Goal: Task Accomplishment & Management: Use online tool/utility

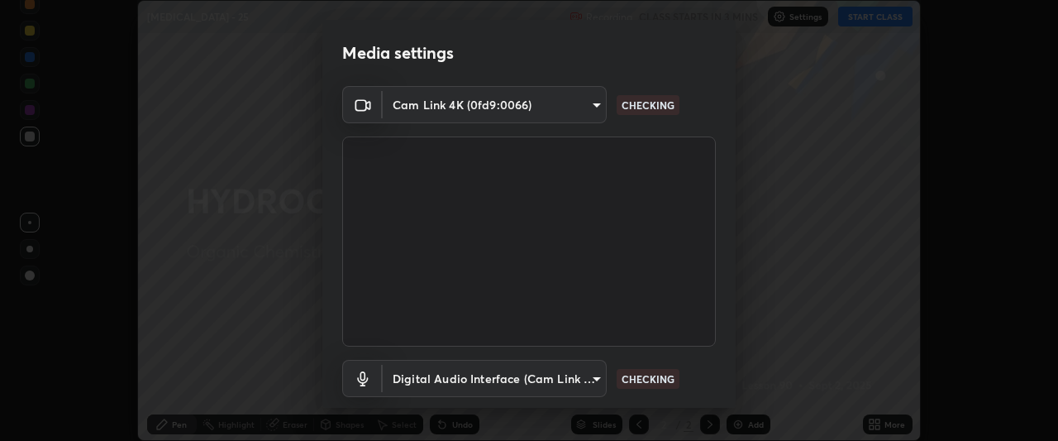
scroll to position [102, 0]
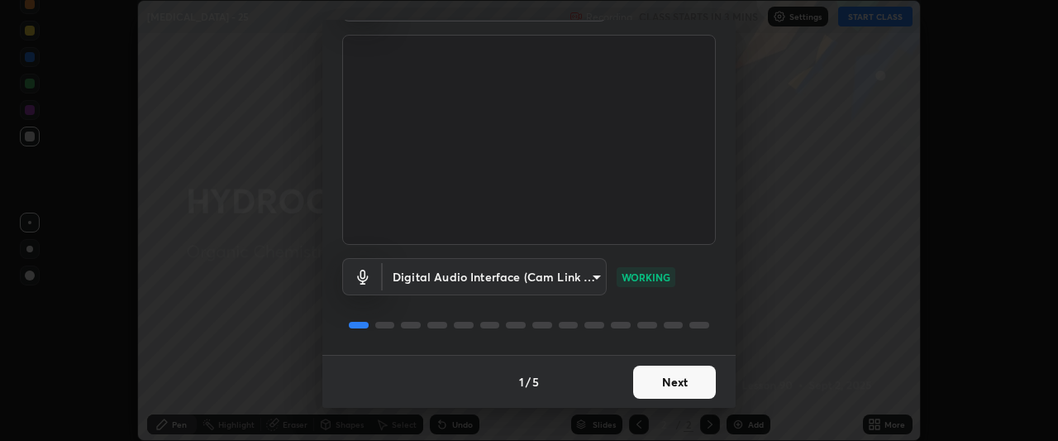
click at [675, 387] on button "Next" at bounding box center [674, 381] width 83 height 33
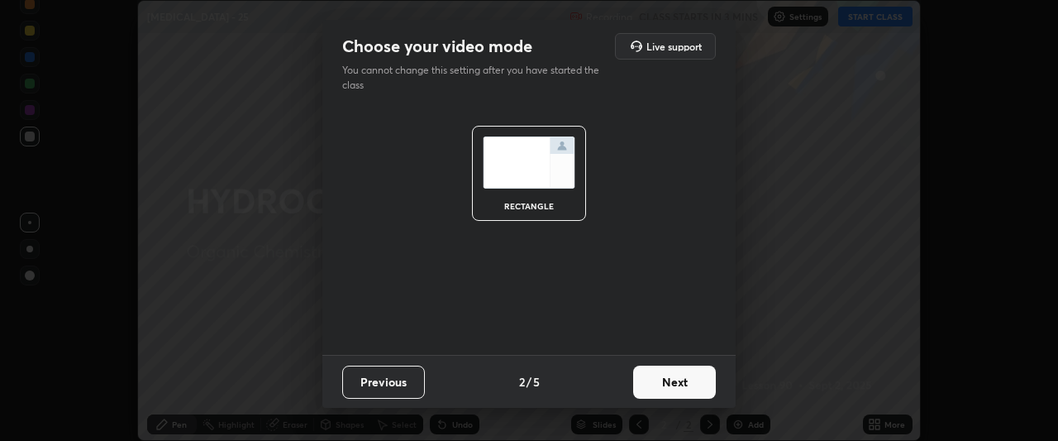
scroll to position [0, 0]
click at [680, 384] on button "Next" at bounding box center [674, 381] width 83 height 33
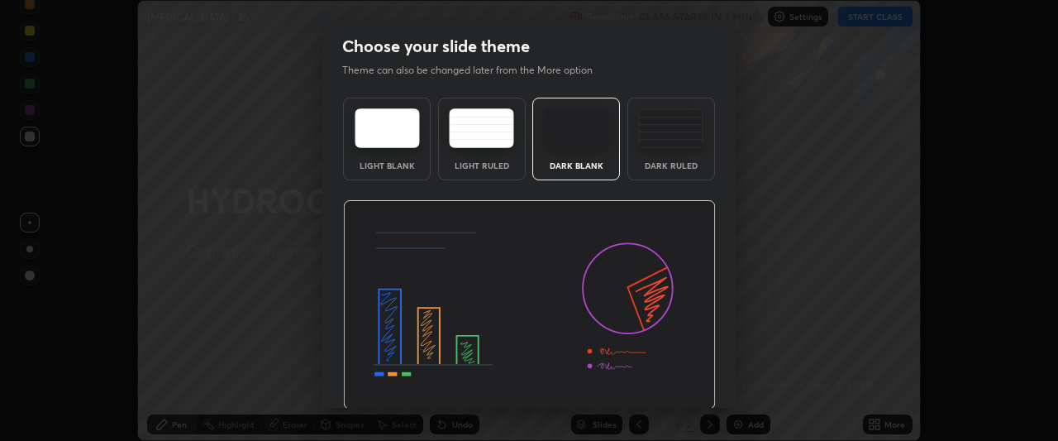
scroll to position [55, 0]
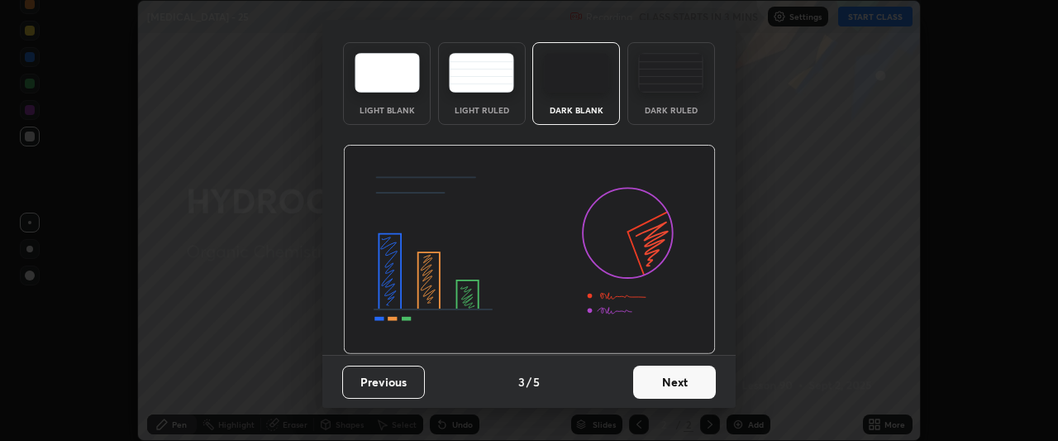
click at [690, 388] on button "Next" at bounding box center [674, 381] width 83 height 33
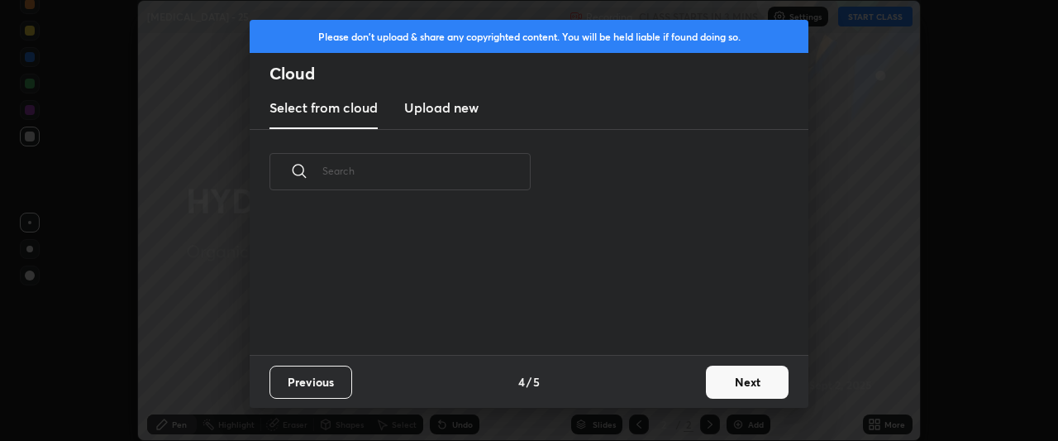
scroll to position [0, 0]
click at [737, 384] on button "Next" at bounding box center [747, 381] width 83 height 33
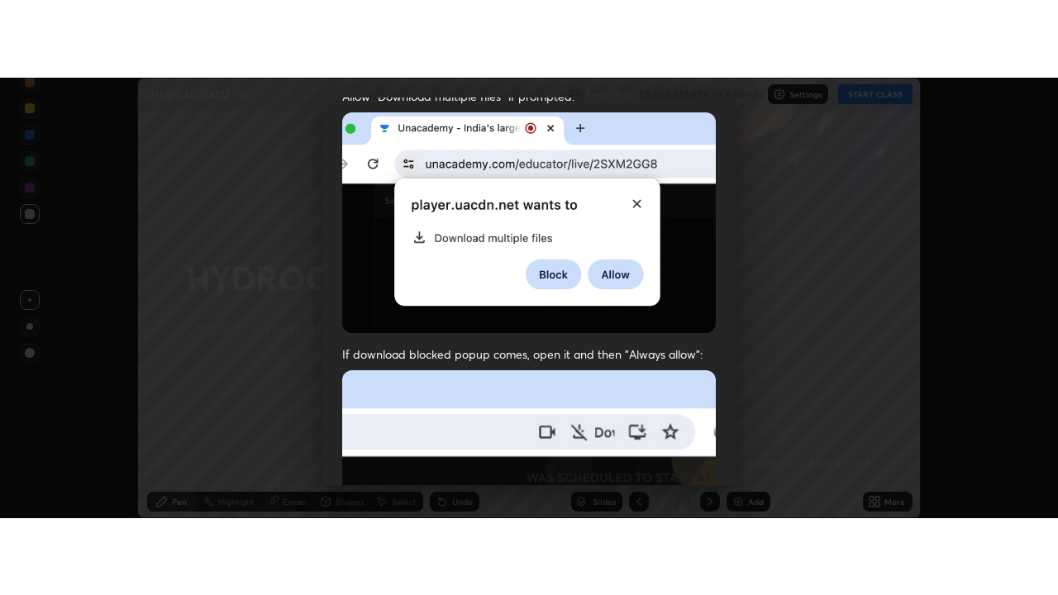
scroll to position [439, 0]
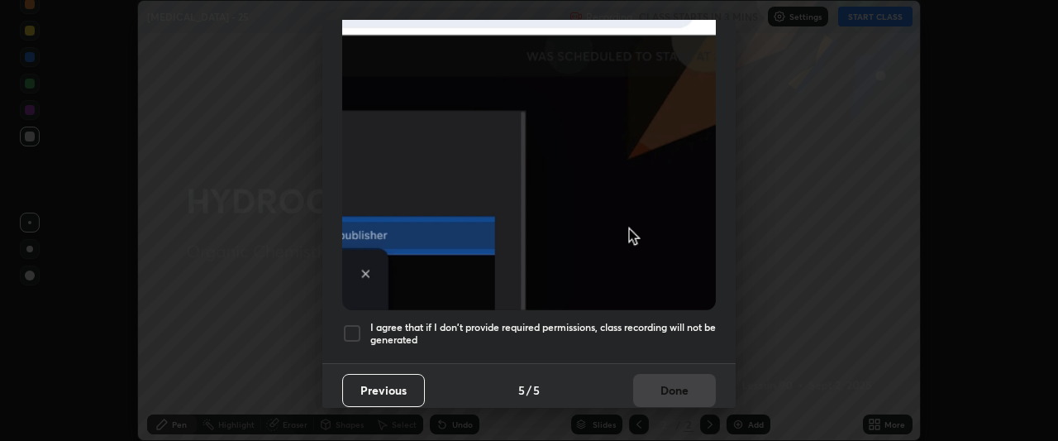
click at [349, 323] on div at bounding box center [352, 333] width 20 height 20
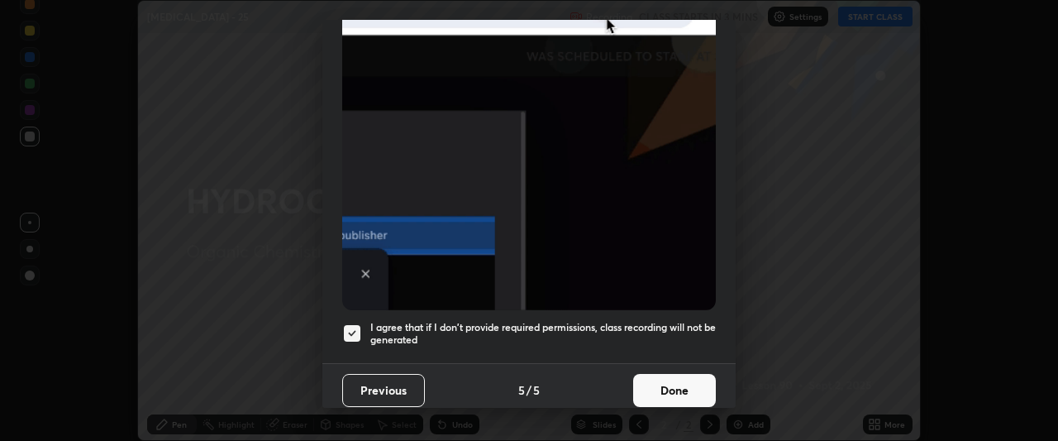
click at [661, 374] on button "Done" at bounding box center [674, 390] width 83 height 33
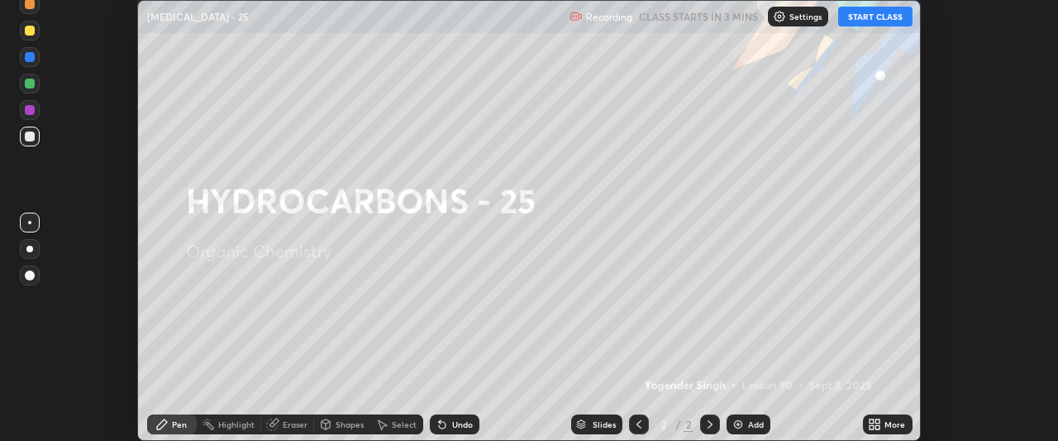
click at [878, 15] on button "START CLASS" at bounding box center [875, 17] width 74 height 20
click at [880, 421] on icon at bounding box center [878, 421] width 4 height 4
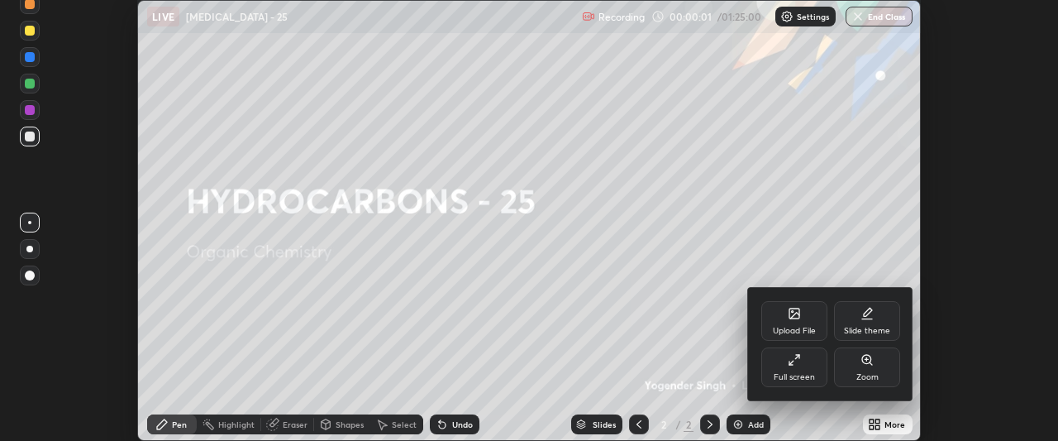
click at [871, 323] on div "Slide theme" at bounding box center [867, 321] width 66 height 40
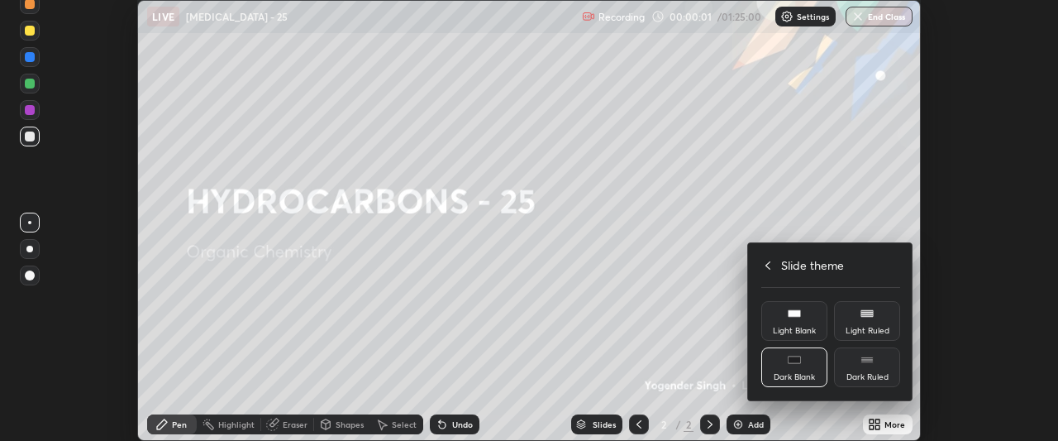
click at [874, 369] on div "Dark Ruled" at bounding box center [867, 367] width 66 height 40
click at [772, 265] on icon at bounding box center [767, 265] width 13 height 13
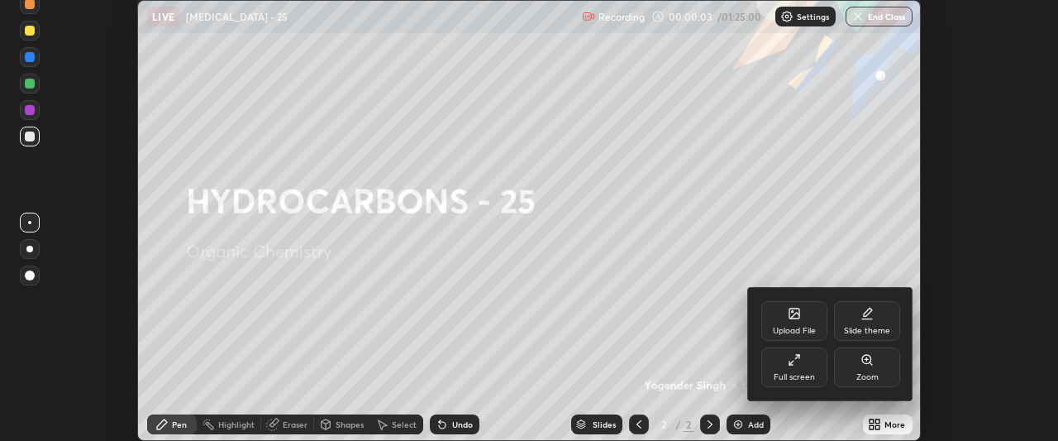
click at [805, 363] on div "Full screen" at bounding box center [794, 367] width 66 height 40
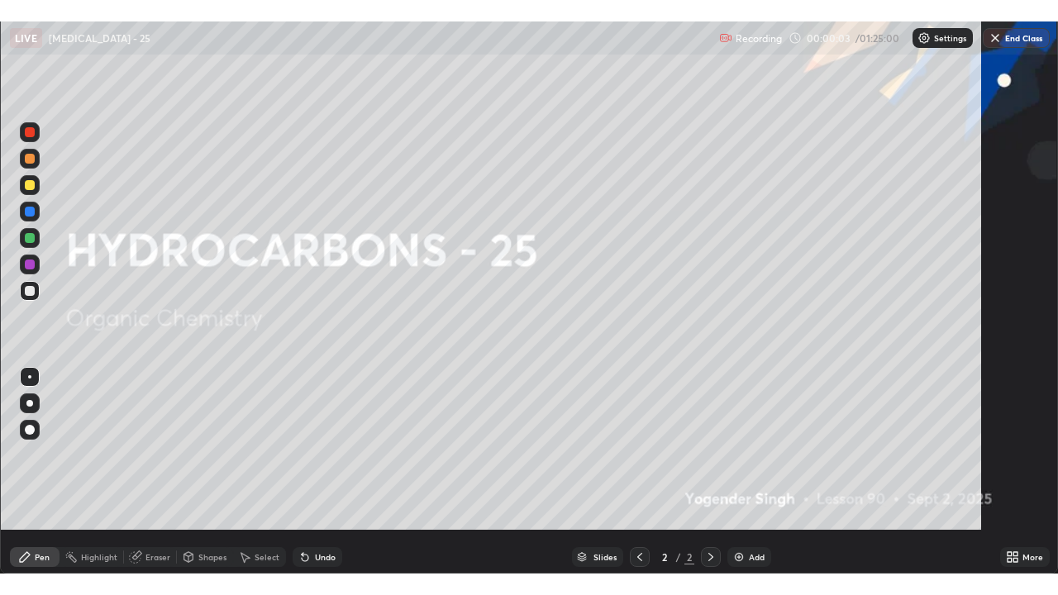
scroll to position [595, 1058]
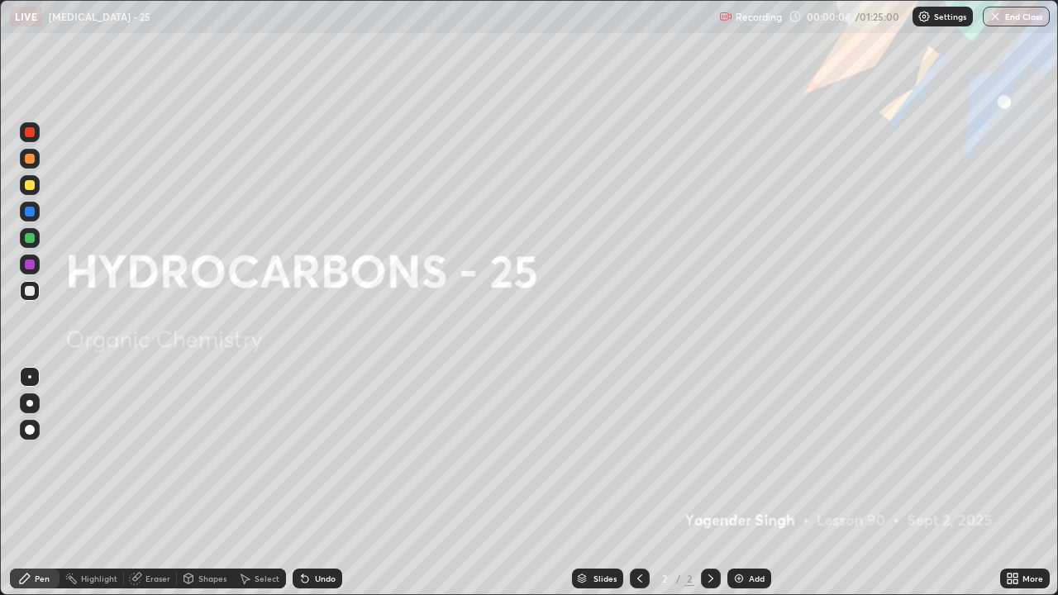
click at [752, 440] on div "Add" at bounding box center [757, 579] width 16 height 8
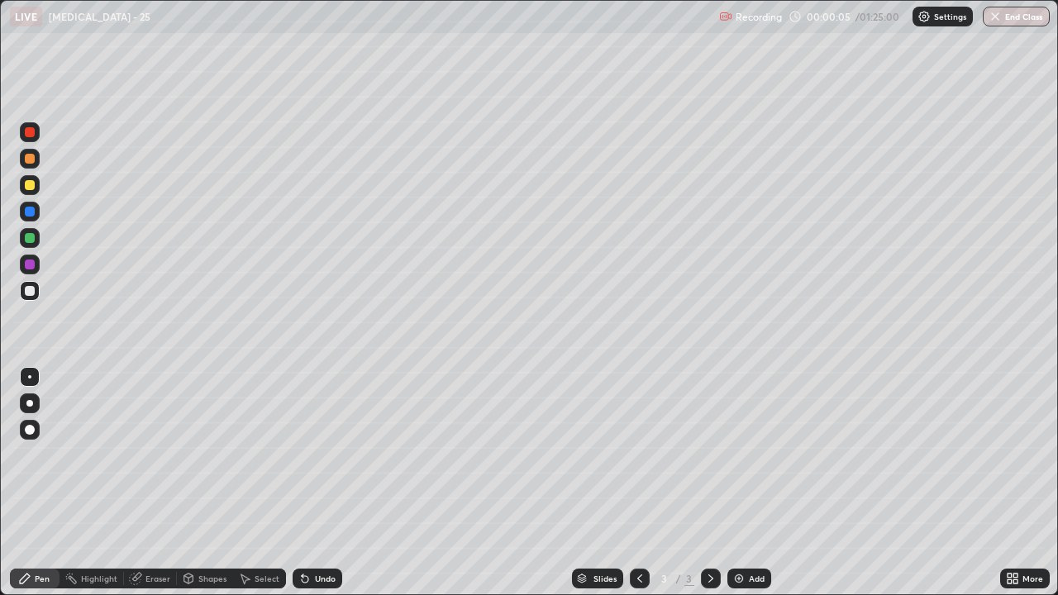
click at [31, 404] on div at bounding box center [29, 403] width 7 height 7
click at [31, 187] on div at bounding box center [30, 185] width 10 height 10
click at [29, 294] on div at bounding box center [30, 291] width 10 height 10
click at [31, 266] on div at bounding box center [30, 265] width 10 height 10
click at [26, 289] on div at bounding box center [30, 291] width 10 height 10
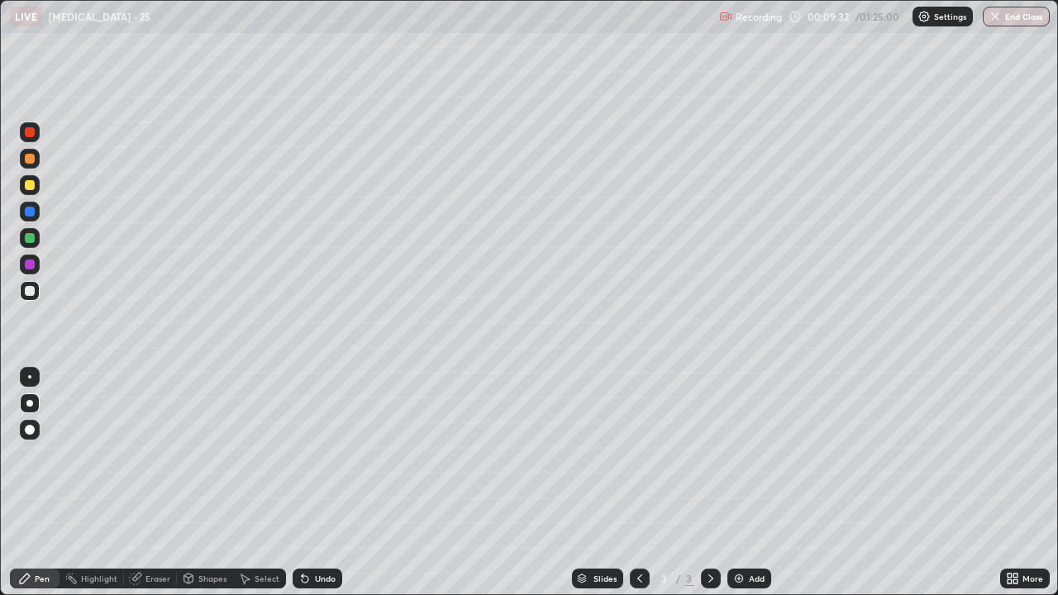
click at [739, 440] on img at bounding box center [738, 578] width 13 height 13
click at [29, 185] on div at bounding box center [30, 185] width 10 height 10
click at [30, 292] on div at bounding box center [30, 291] width 10 height 10
click at [30, 240] on div at bounding box center [30, 238] width 10 height 10
click at [31, 298] on div at bounding box center [30, 291] width 20 height 20
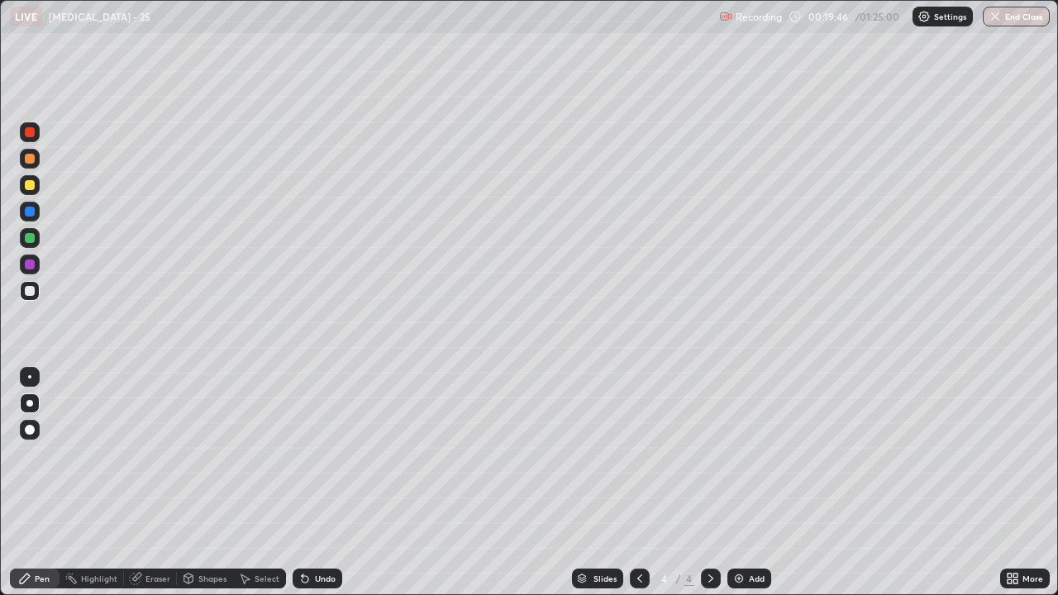
click at [29, 267] on div at bounding box center [30, 265] width 10 height 10
click at [27, 238] on div at bounding box center [30, 238] width 10 height 10
click at [309, 440] on div "Undo" at bounding box center [318, 579] width 50 height 20
click at [740, 440] on img at bounding box center [738, 578] width 13 height 13
click at [29, 292] on div at bounding box center [30, 291] width 10 height 10
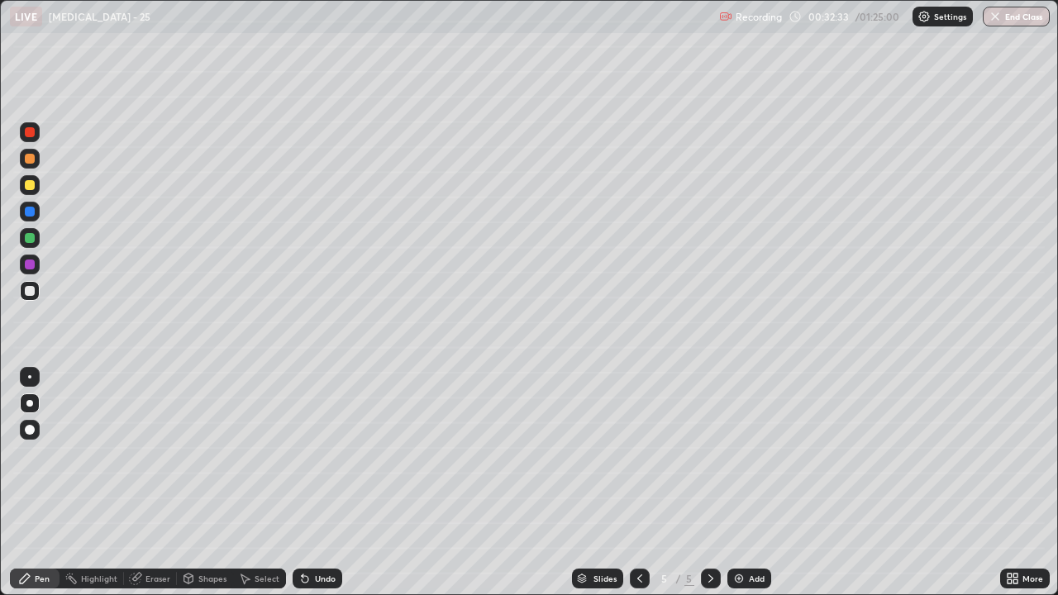
click at [30, 186] on div at bounding box center [30, 185] width 10 height 10
click at [25, 298] on div at bounding box center [30, 291] width 20 height 20
click at [637, 440] on icon at bounding box center [639, 578] width 13 height 13
click at [709, 440] on icon at bounding box center [710, 578] width 13 height 13
click at [146, 440] on div "Eraser" at bounding box center [158, 579] width 25 height 8
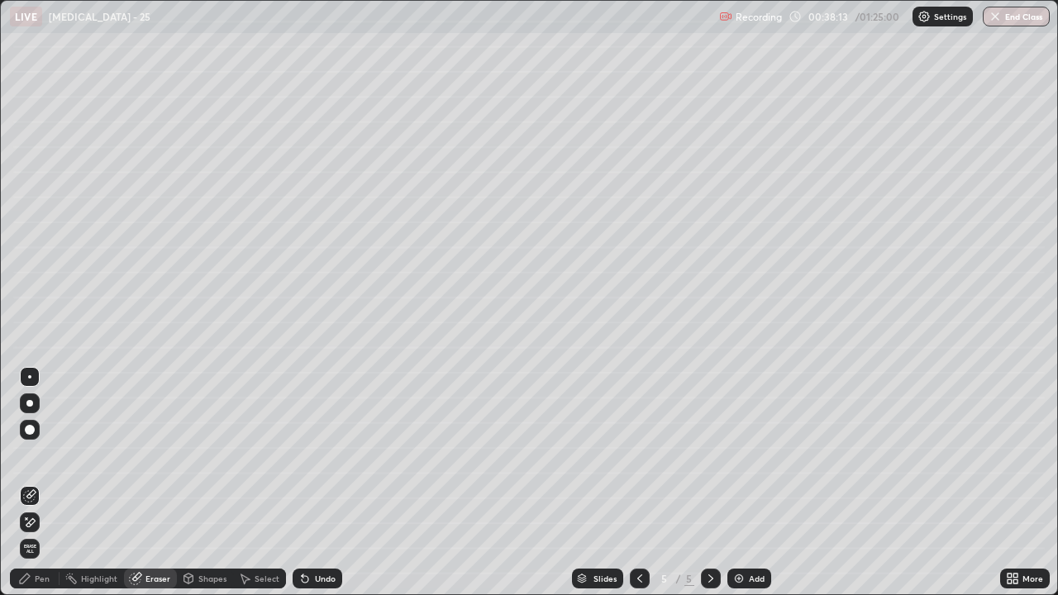
click at [27, 440] on icon at bounding box center [25, 579] width 10 height 10
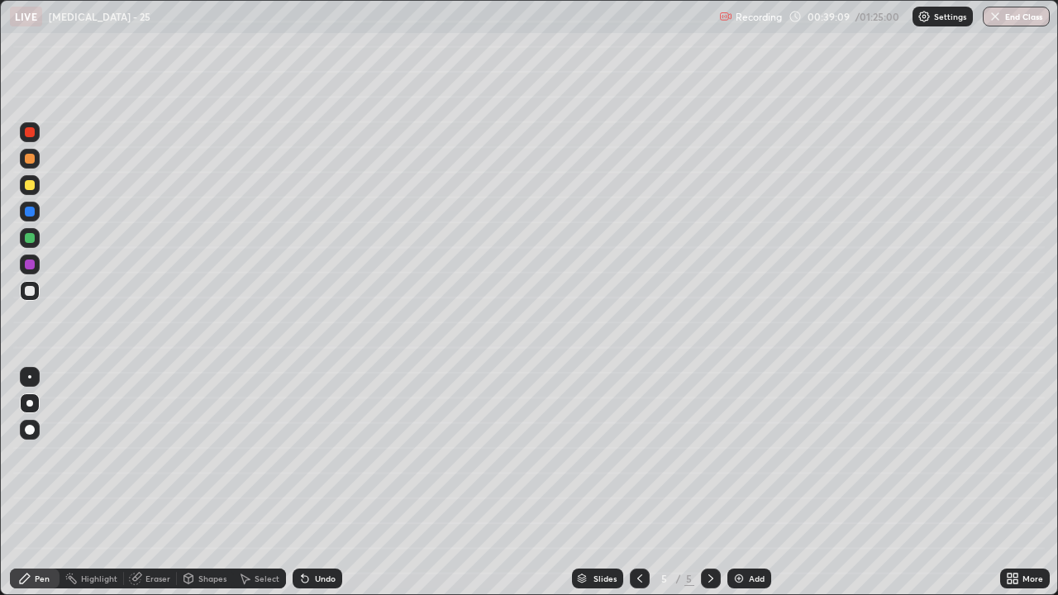
click at [155, 440] on div "Eraser" at bounding box center [150, 579] width 53 height 20
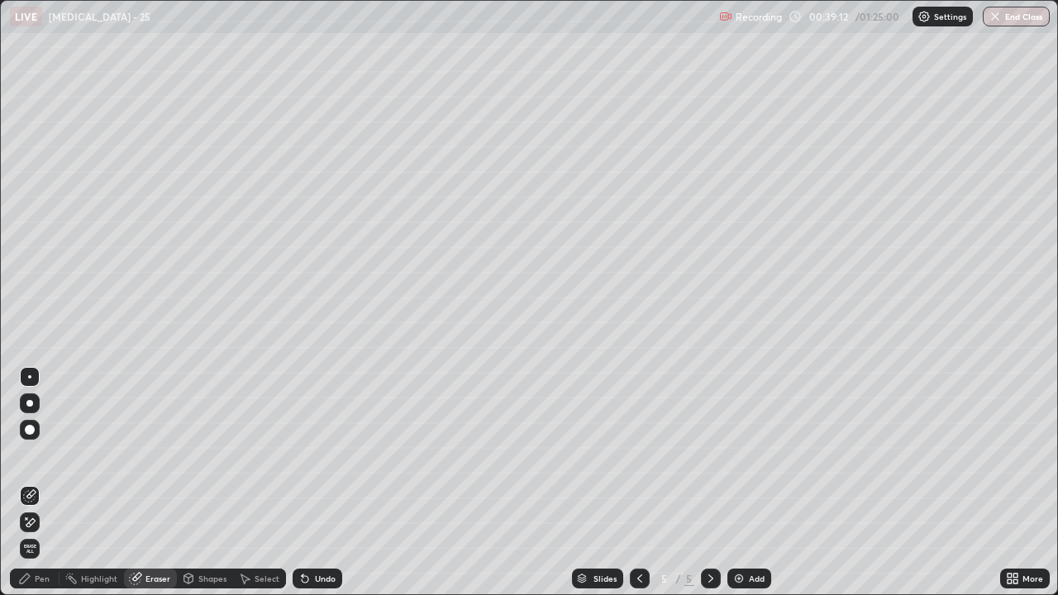
click at [39, 440] on div "Pen" at bounding box center [42, 579] width 15 height 8
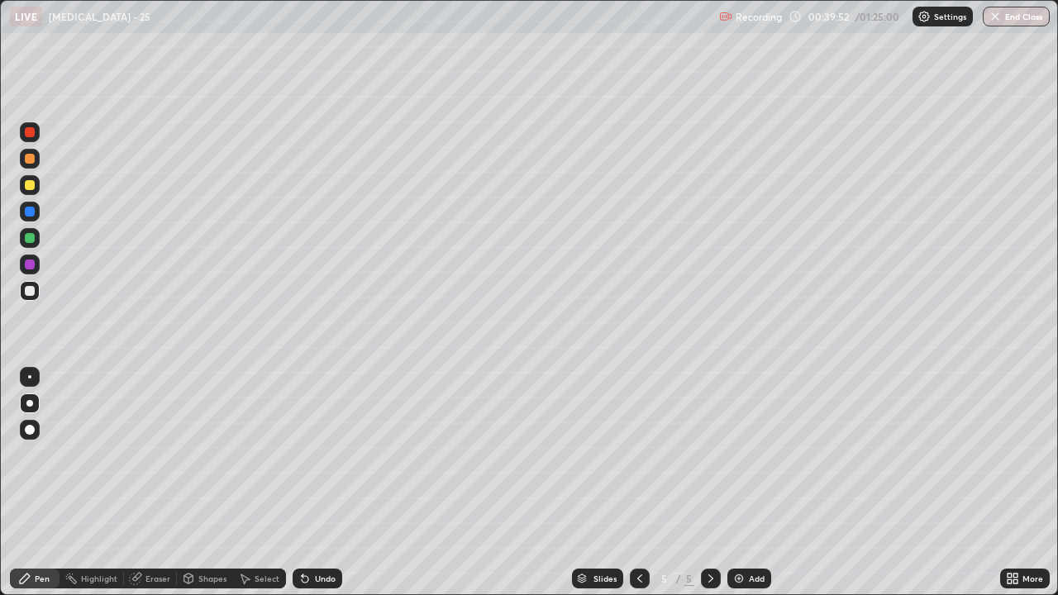
click at [33, 188] on div at bounding box center [30, 185] width 10 height 10
click at [30, 292] on div at bounding box center [30, 291] width 10 height 10
click at [36, 189] on div at bounding box center [30, 185] width 20 height 20
click at [157, 440] on div "Eraser" at bounding box center [158, 579] width 25 height 8
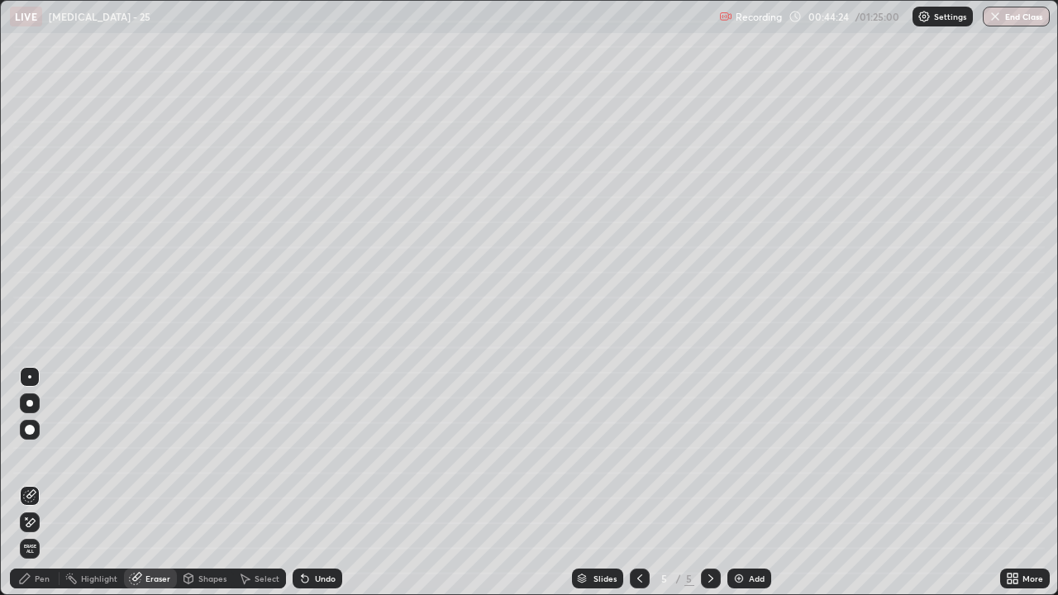
click at [31, 440] on icon at bounding box center [24, 578] width 13 height 13
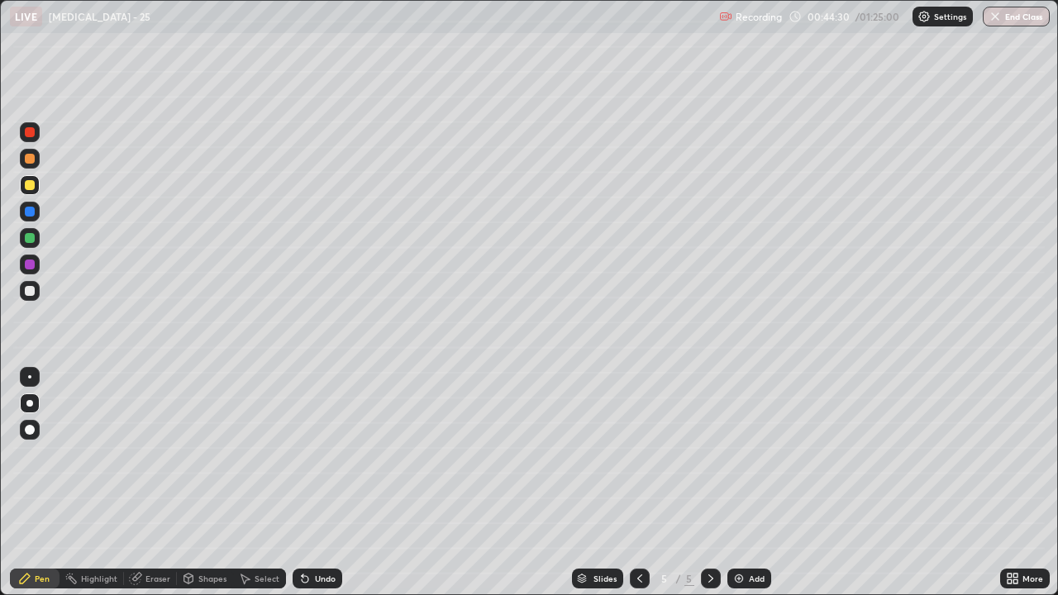
click at [25, 294] on div at bounding box center [30, 291] width 10 height 10
click at [142, 440] on div "Eraser" at bounding box center [150, 579] width 53 height 20
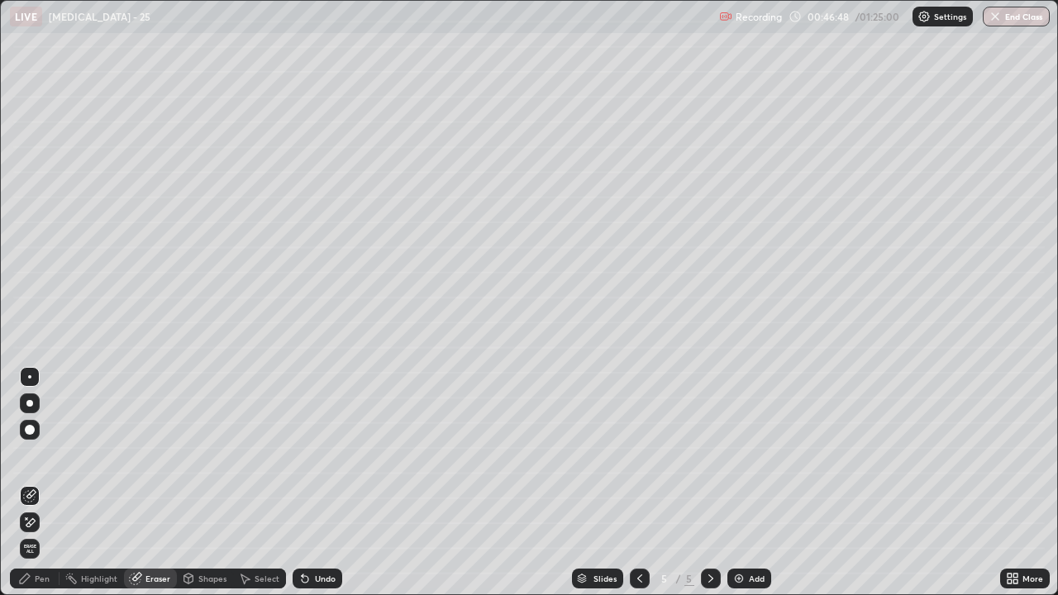
click at [30, 440] on icon at bounding box center [24, 578] width 13 height 13
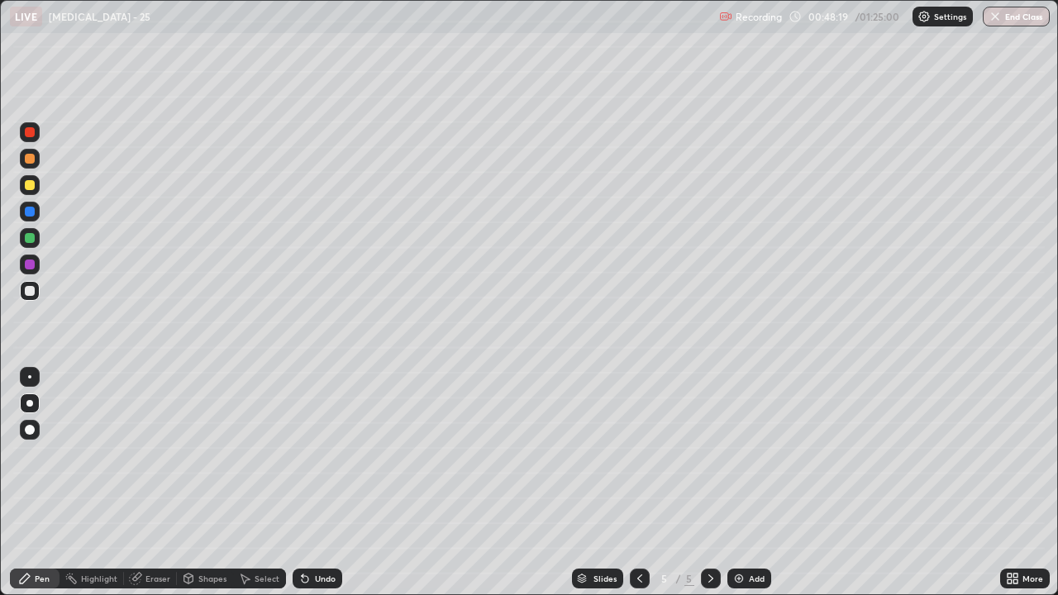
click at [33, 266] on div at bounding box center [30, 265] width 10 height 10
click at [255, 440] on div "Select" at bounding box center [267, 579] width 25 height 8
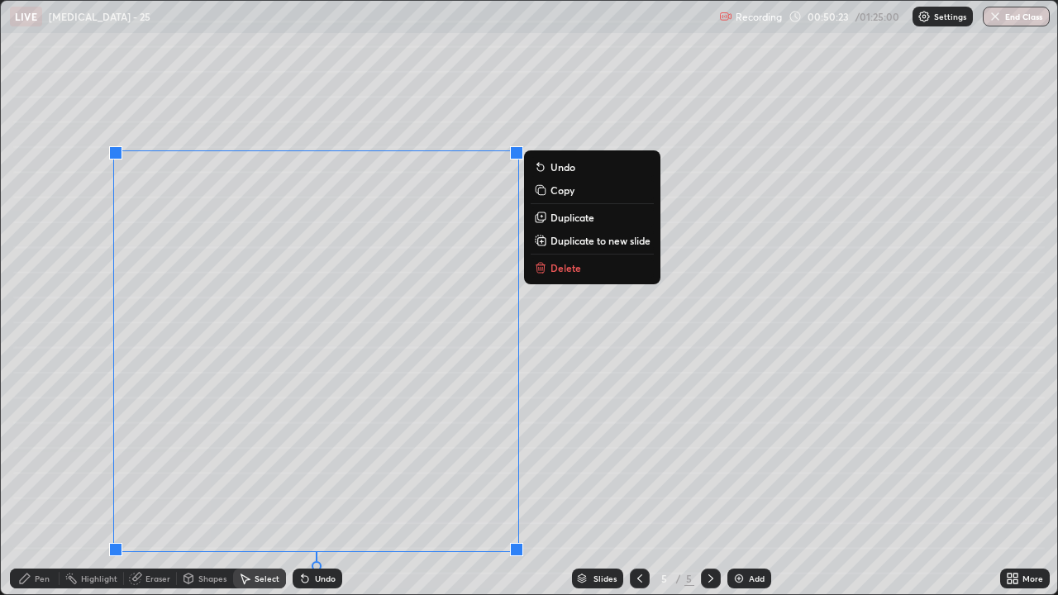
click at [539, 269] on icon at bounding box center [539, 268] width 0 height 3
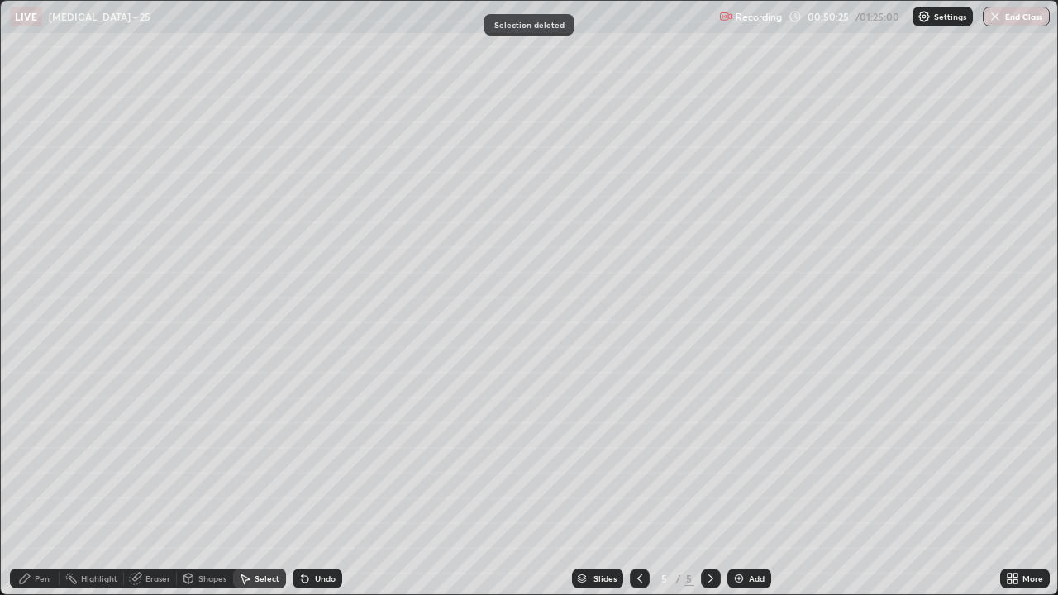
click at [31, 440] on icon at bounding box center [24, 578] width 13 height 13
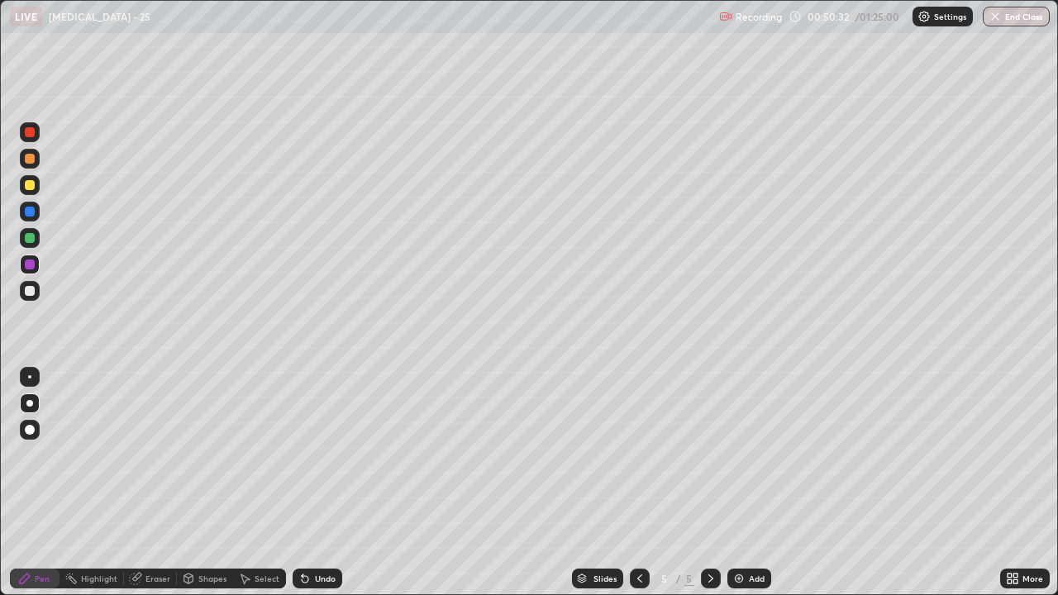
click at [318, 440] on div "Undo" at bounding box center [325, 579] width 21 height 8
click at [320, 440] on div "Undo" at bounding box center [325, 579] width 21 height 8
click at [245, 440] on icon at bounding box center [245, 580] width 9 height 10
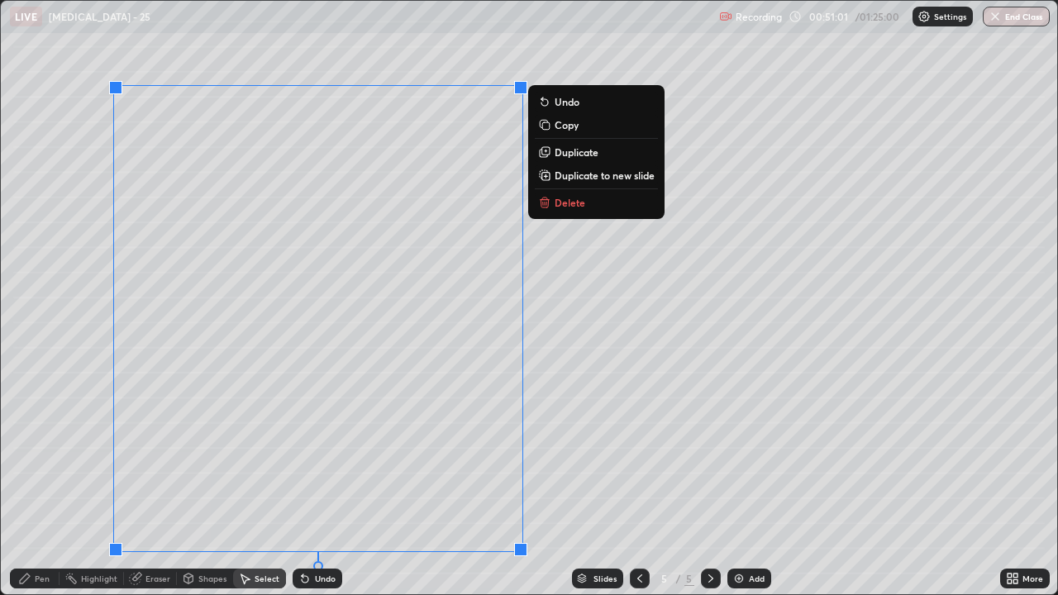
click at [543, 204] on icon at bounding box center [543, 203] width 0 height 3
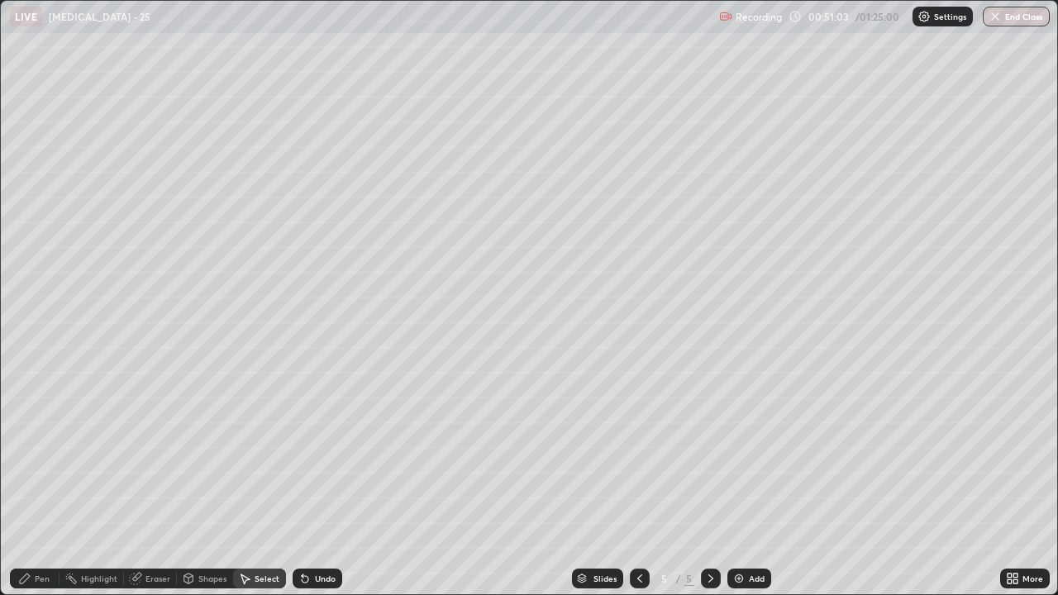
click at [144, 440] on div "Eraser" at bounding box center [150, 579] width 53 height 20
click at [37, 440] on div "Pen" at bounding box center [42, 579] width 15 height 8
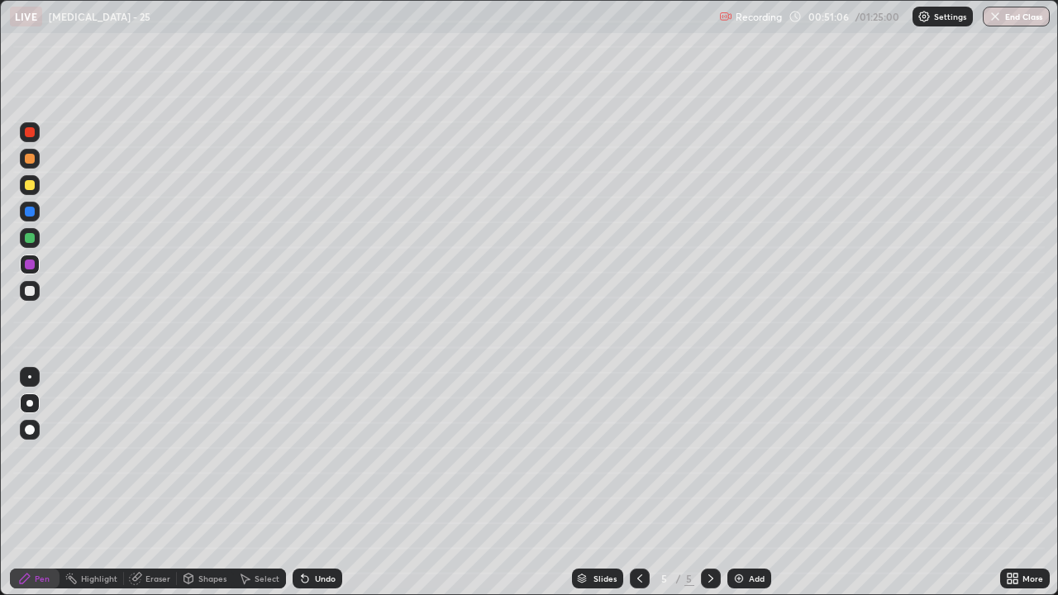
click at [29, 293] on div at bounding box center [30, 291] width 10 height 10
click at [303, 440] on icon at bounding box center [305, 579] width 7 height 7
click at [27, 155] on div at bounding box center [30, 159] width 10 height 10
click at [737, 440] on img at bounding box center [738, 578] width 13 height 13
click at [26, 295] on div at bounding box center [30, 291] width 10 height 10
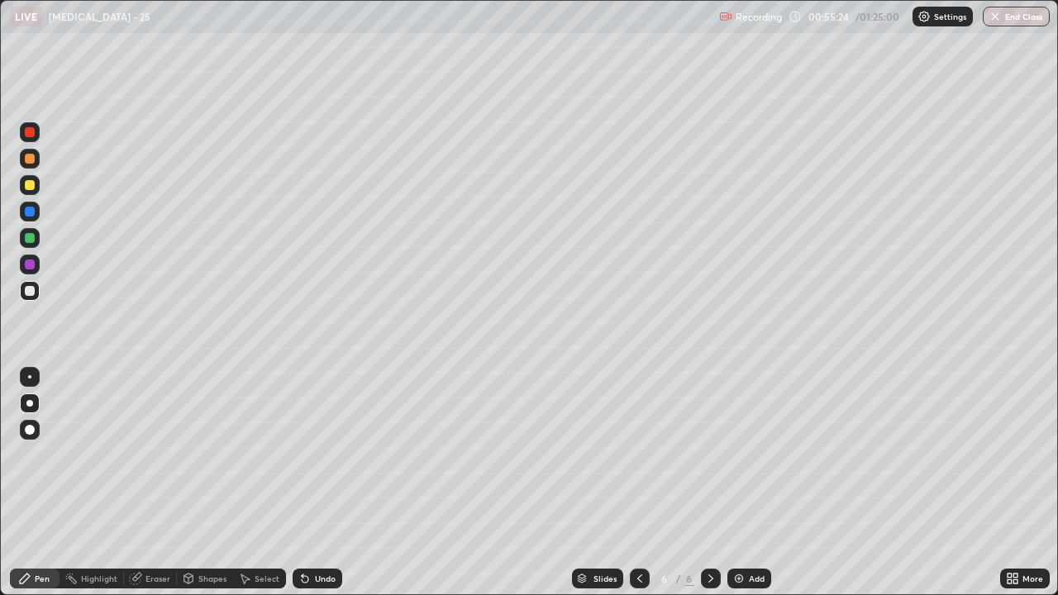
click at [302, 440] on icon at bounding box center [303, 576] width 2 height 2
click at [308, 440] on icon at bounding box center [304, 578] width 13 height 13
click at [30, 186] on div at bounding box center [30, 185] width 10 height 10
click at [26, 293] on div at bounding box center [30, 291] width 10 height 10
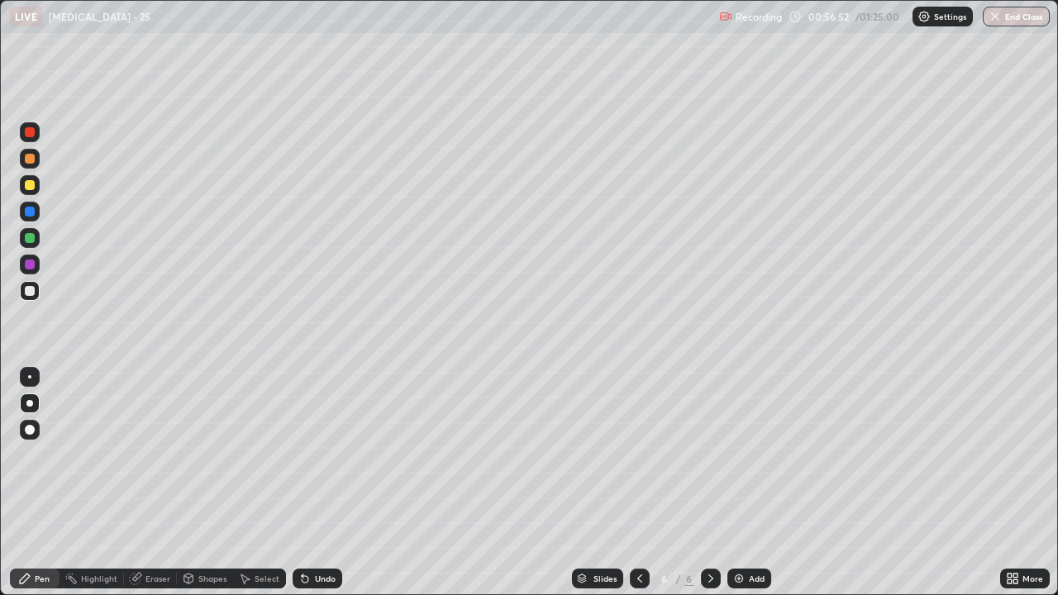
click at [302, 440] on icon at bounding box center [305, 579] width 7 height 7
click at [30, 265] on div at bounding box center [30, 265] width 10 height 10
click at [30, 292] on div at bounding box center [30, 291] width 10 height 10
click at [315, 440] on div "Undo" at bounding box center [325, 579] width 21 height 8
click at [319, 440] on div "Undo" at bounding box center [325, 579] width 21 height 8
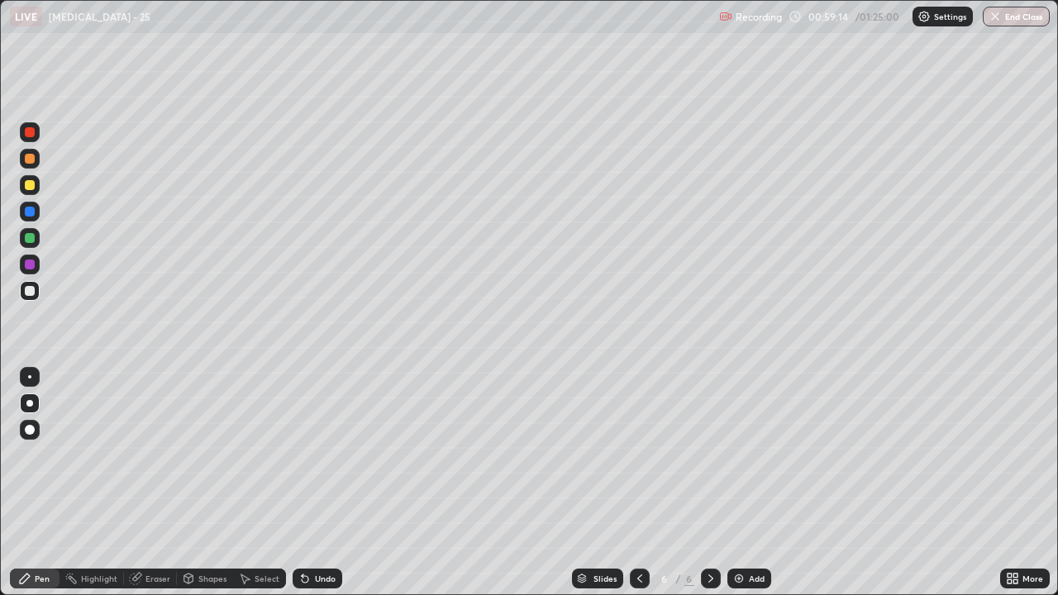
click at [320, 440] on div "Undo" at bounding box center [325, 579] width 21 height 8
click at [31, 186] on div at bounding box center [30, 185] width 10 height 10
click at [22, 290] on div at bounding box center [30, 291] width 20 height 20
click at [31, 187] on div at bounding box center [30, 185] width 10 height 10
click at [31, 213] on div at bounding box center [30, 212] width 10 height 10
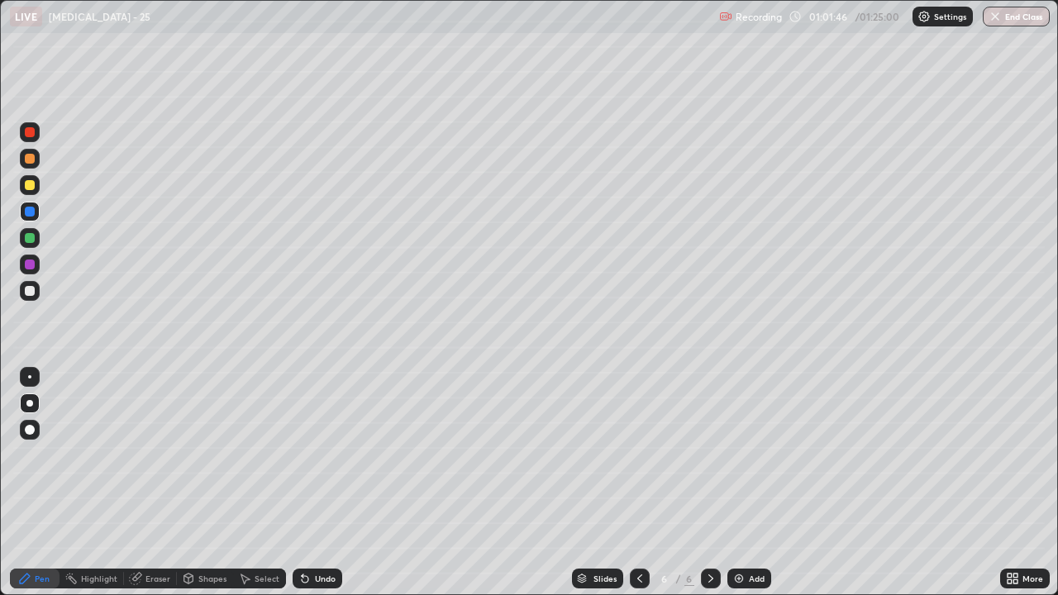
click at [638, 440] on icon at bounding box center [639, 578] width 13 height 13
click at [31, 290] on div at bounding box center [30, 291] width 10 height 10
click at [30, 265] on div at bounding box center [30, 265] width 10 height 10
click at [709, 440] on icon at bounding box center [710, 578] width 13 height 13
click at [30, 189] on div at bounding box center [30, 185] width 10 height 10
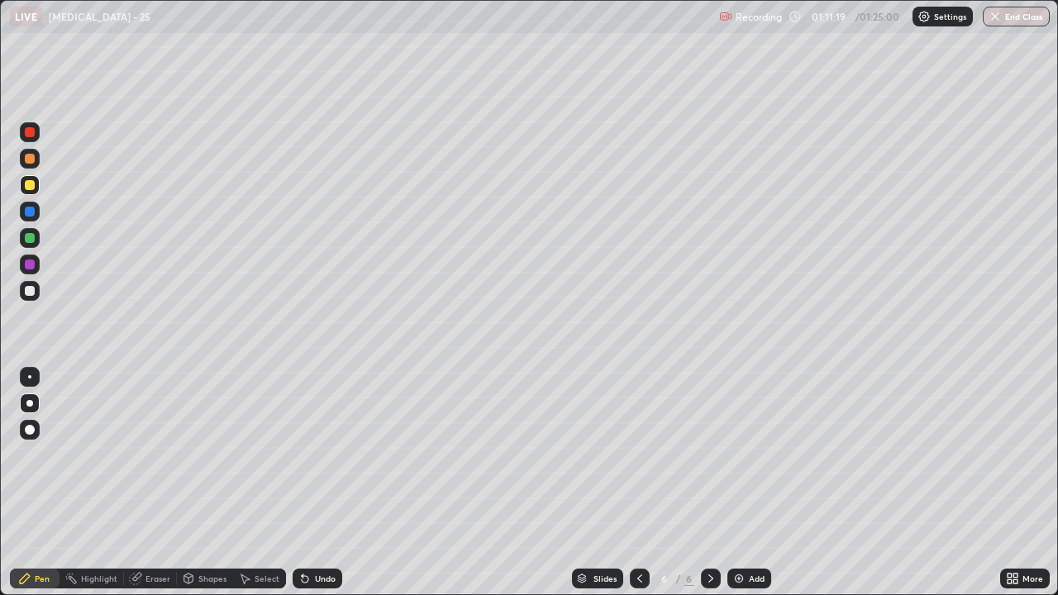
click at [738, 440] on img at bounding box center [738, 578] width 13 height 13
click at [36, 294] on div at bounding box center [30, 291] width 20 height 20
click at [265, 440] on div "Select" at bounding box center [259, 579] width 53 height 20
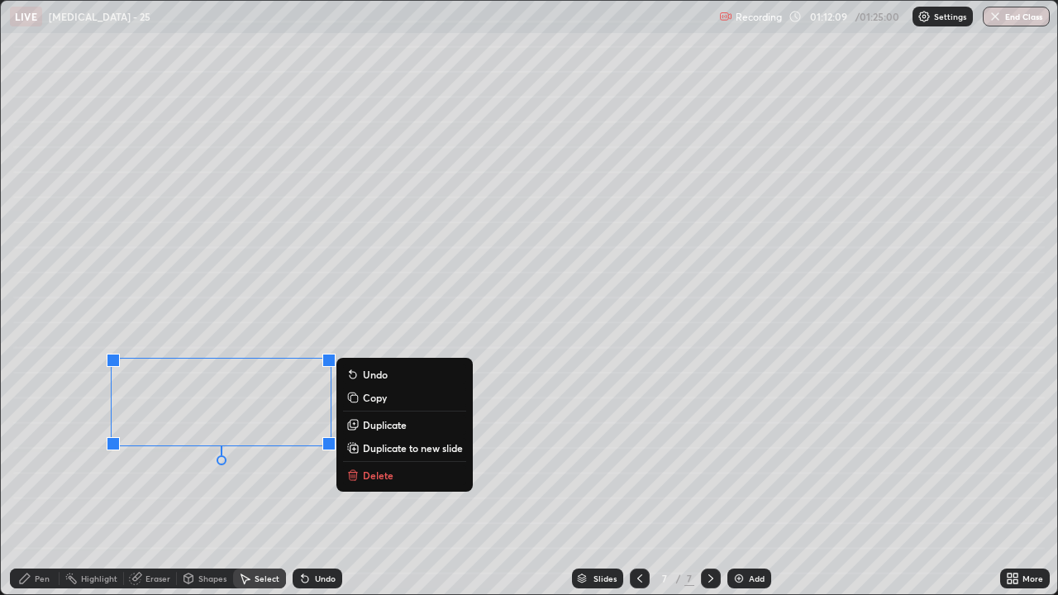
click at [222, 440] on div "0 ° Undo Copy Duplicate Duplicate to new slide Delete" at bounding box center [529, 298] width 1057 height 594
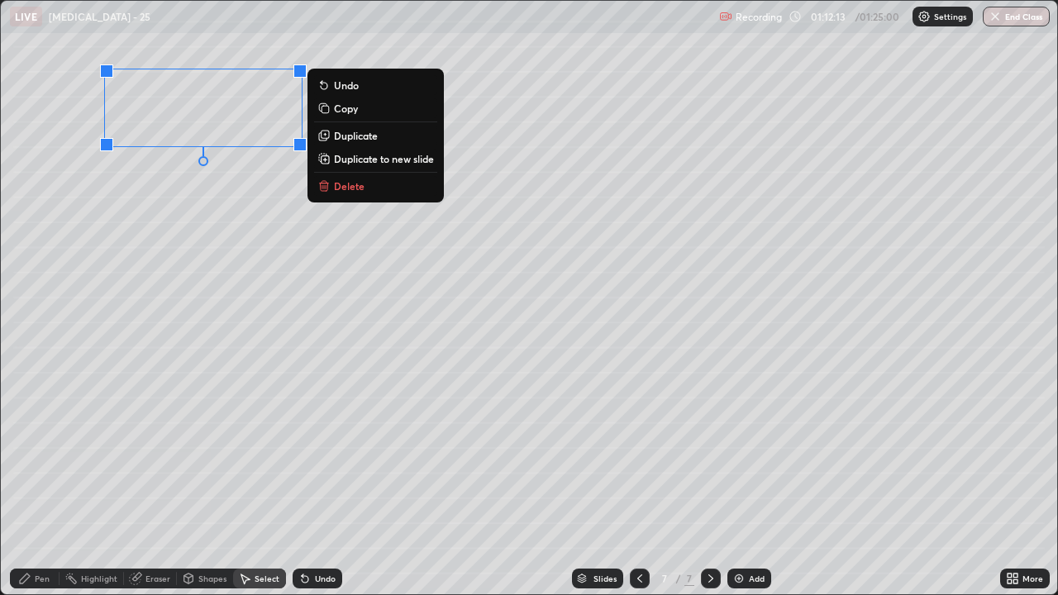
click at [157, 261] on div "0 ° Undo Copy Duplicate Duplicate to new slide Delete" at bounding box center [529, 298] width 1057 height 594
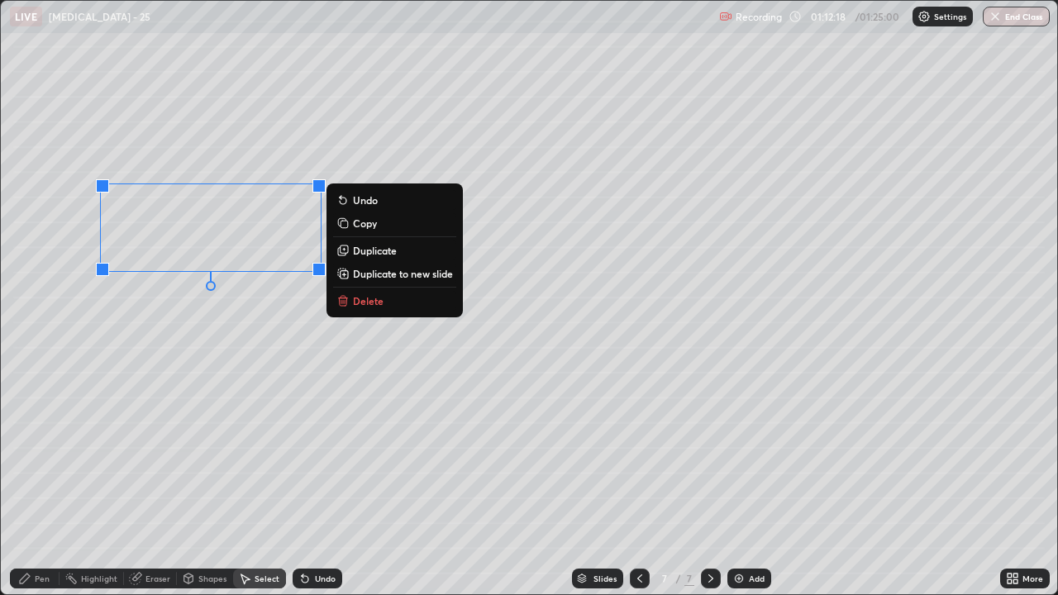
click at [31, 440] on icon at bounding box center [24, 578] width 13 height 13
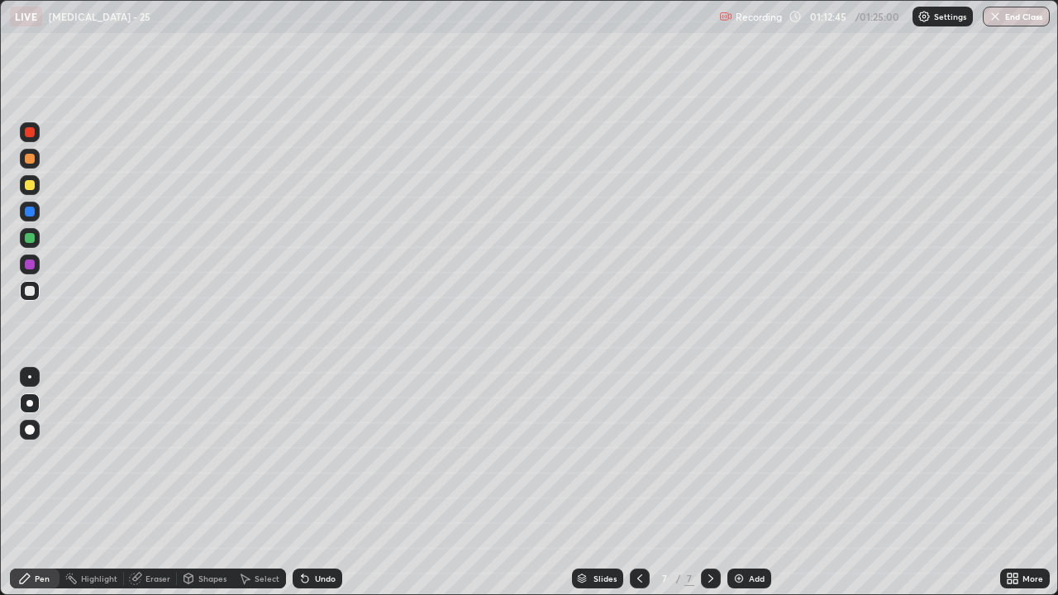
click at [303, 440] on icon at bounding box center [305, 579] width 7 height 7
click at [31, 162] on div at bounding box center [30, 159] width 10 height 10
click at [30, 237] on div at bounding box center [30, 238] width 10 height 10
click at [29, 188] on div at bounding box center [30, 185] width 10 height 10
click at [33, 295] on div at bounding box center [30, 291] width 10 height 10
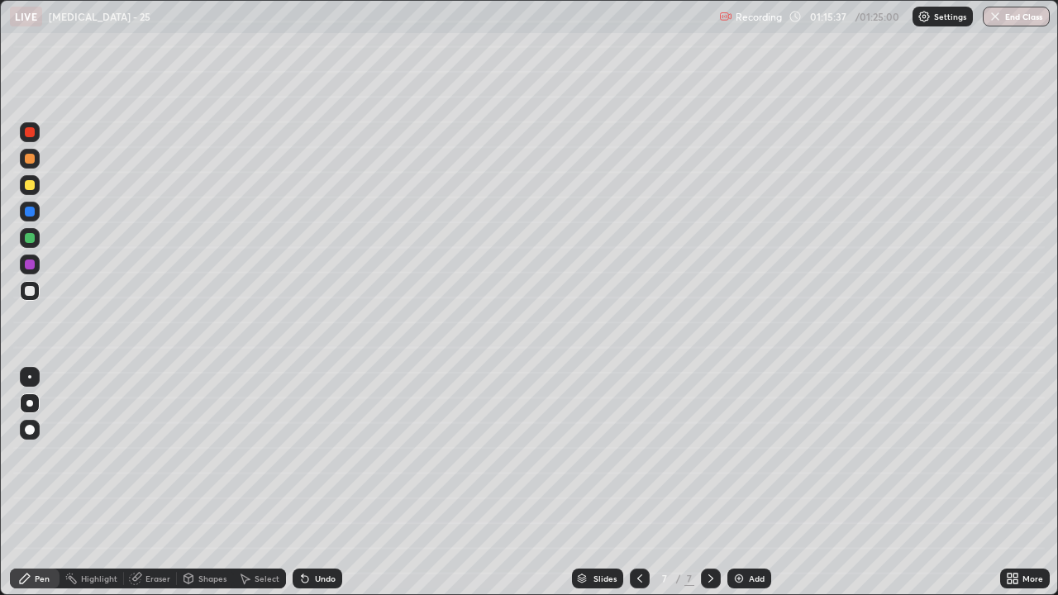
click at [30, 244] on div at bounding box center [30, 238] width 20 height 20
click at [31, 297] on div at bounding box center [30, 291] width 20 height 20
click at [637, 440] on icon at bounding box center [639, 578] width 13 height 13
click at [638, 440] on icon at bounding box center [639, 578] width 13 height 13
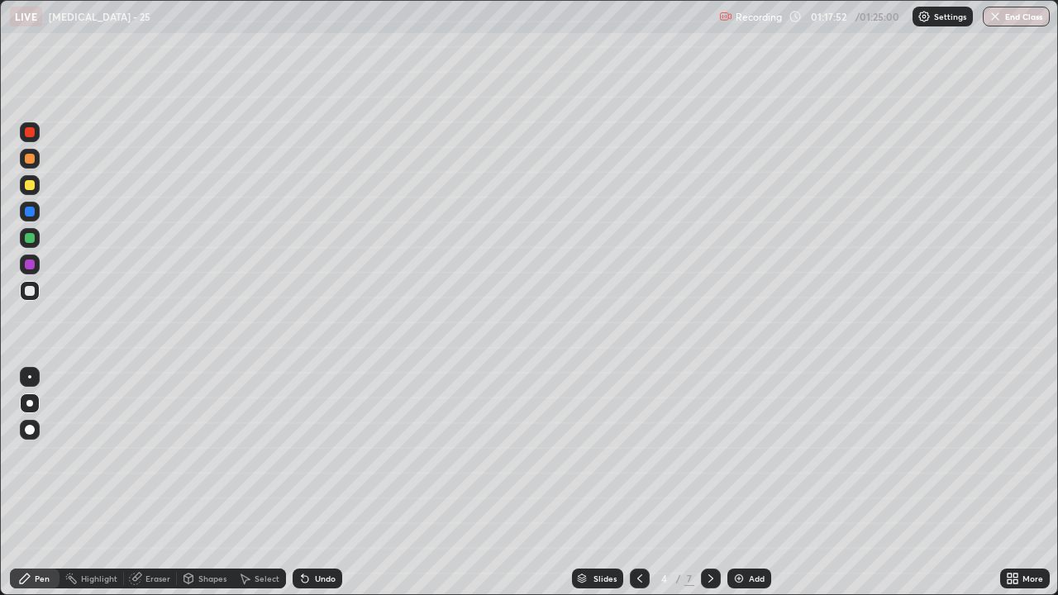
click at [704, 440] on icon at bounding box center [710, 578] width 13 height 13
click at [707, 440] on icon at bounding box center [710, 578] width 13 height 13
click at [710, 440] on icon at bounding box center [710, 578] width 13 height 13
click at [28, 294] on div at bounding box center [30, 291] width 10 height 10
click at [637, 440] on icon at bounding box center [639, 579] width 5 height 8
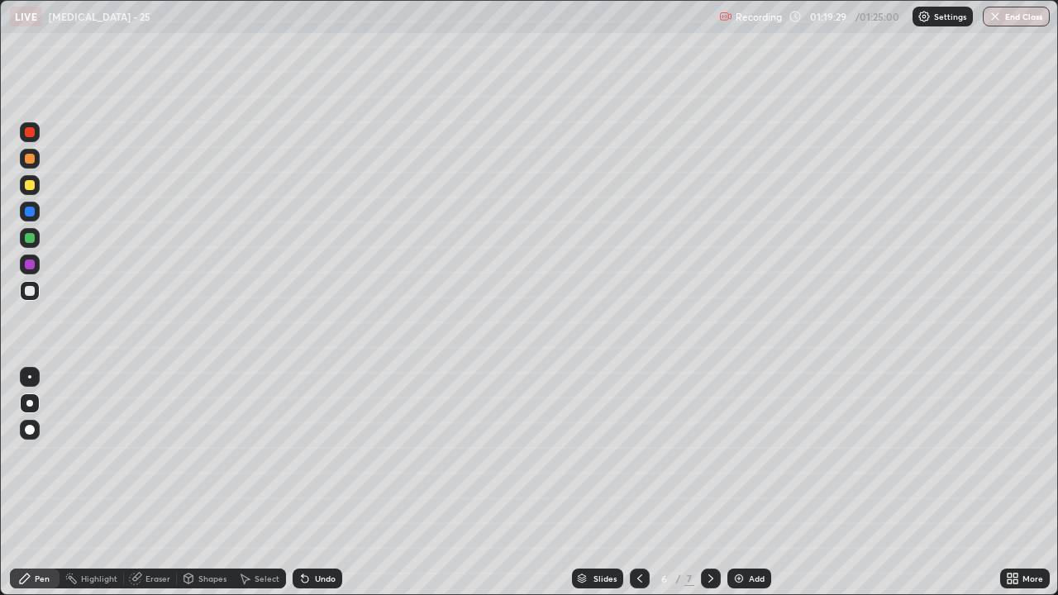
click at [637, 440] on icon at bounding box center [639, 579] width 5 height 8
click at [630, 440] on div at bounding box center [640, 579] width 20 height 20
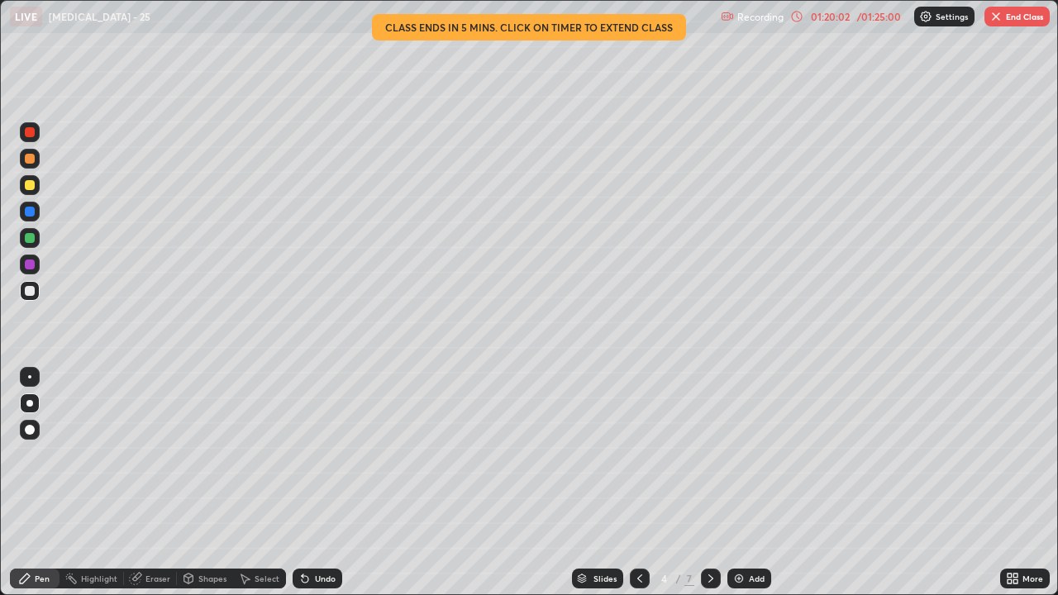
click at [706, 440] on icon at bounding box center [710, 578] width 13 height 13
click at [710, 440] on icon at bounding box center [710, 578] width 13 height 13
click at [706, 440] on icon at bounding box center [710, 578] width 13 height 13
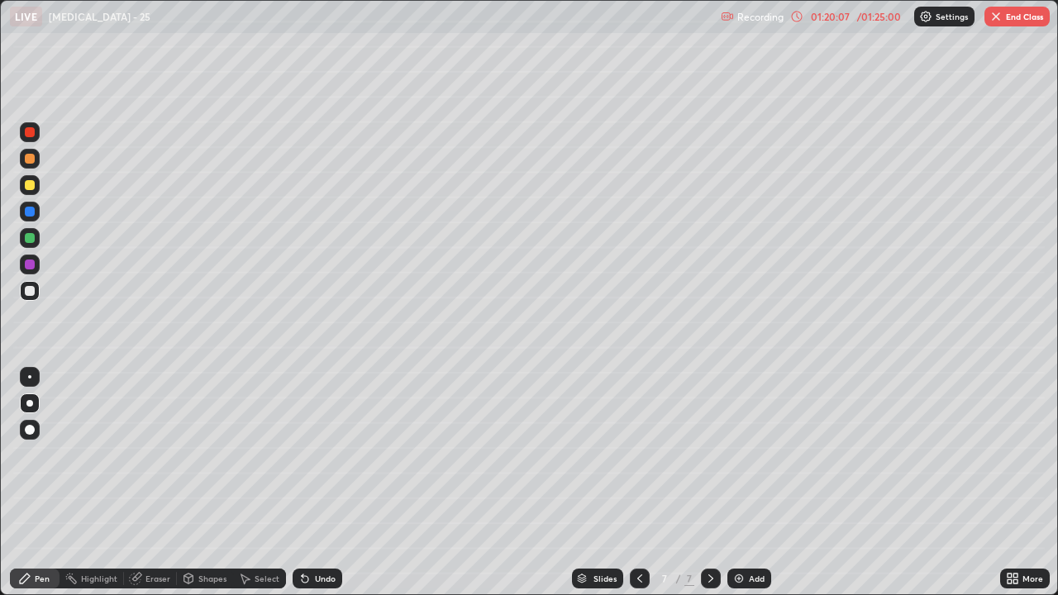
click at [30, 187] on div at bounding box center [30, 185] width 10 height 10
click at [29, 290] on div at bounding box center [30, 291] width 10 height 10
click at [31, 263] on div at bounding box center [30, 265] width 10 height 10
click at [30, 188] on div at bounding box center [30, 185] width 10 height 10
click at [32, 293] on div at bounding box center [30, 291] width 10 height 10
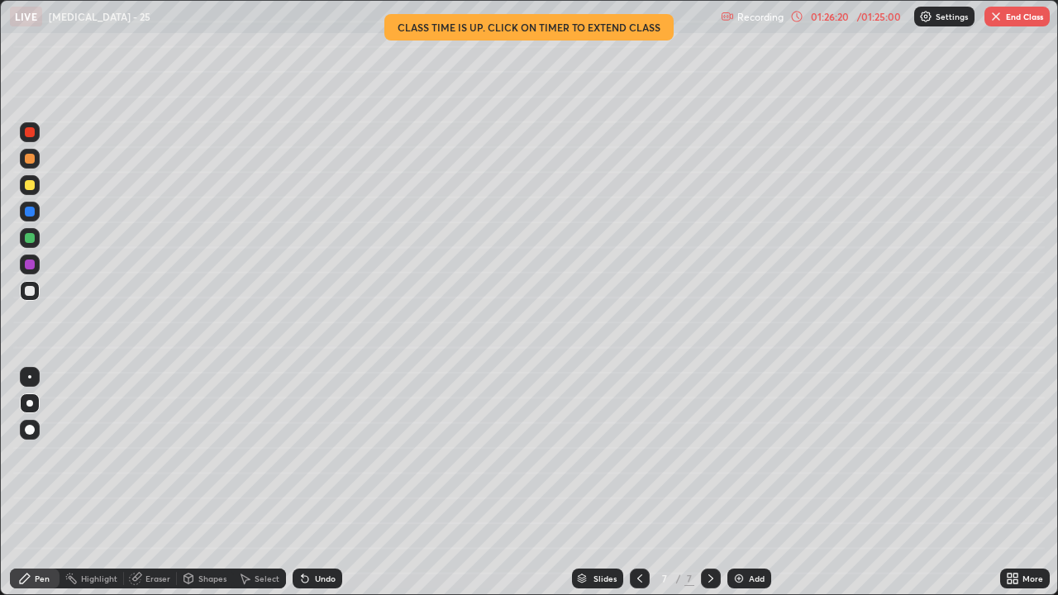
click at [317, 440] on div "Undo" at bounding box center [325, 579] width 21 height 8
click at [29, 236] on div at bounding box center [30, 238] width 10 height 10
click at [637, 440] on icon at bounding box center [639, 578] width 13 height 13
click at [638, 440] on icon at bounding box center [639, 578] width 13 height 13
click at [634, 440] on div at bounding box center [640, 579] width 20 height 20
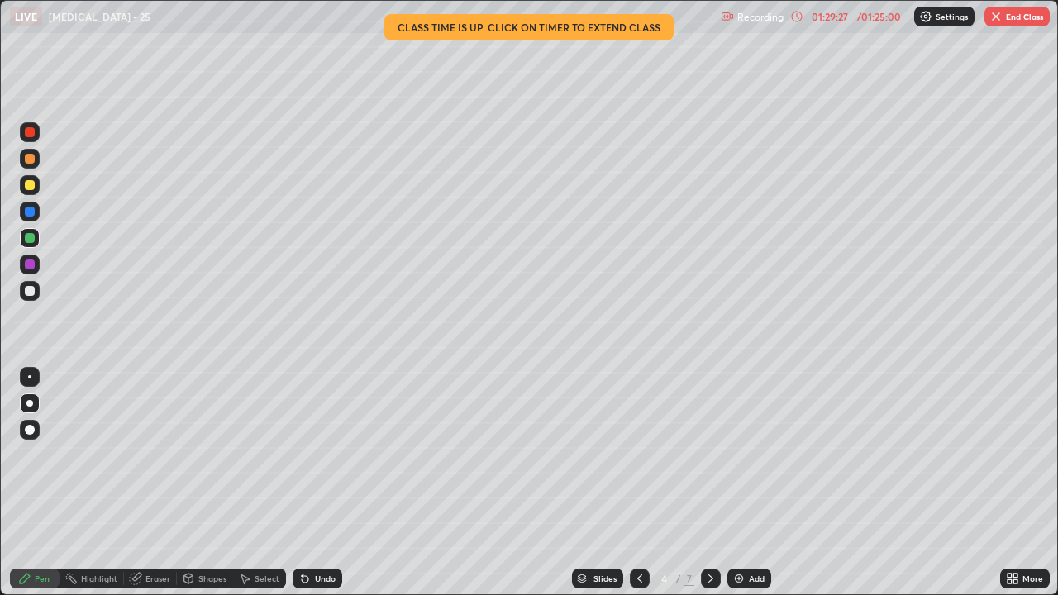
click at [714, 440] on icon at bounding box center [710, 578] width 13 height 13
click at [709, 440] on icon at bounding box center [710, 578] width 13 height 13
click at [709, 440] on icon at bounding box center [711, 579] width 5 height 8
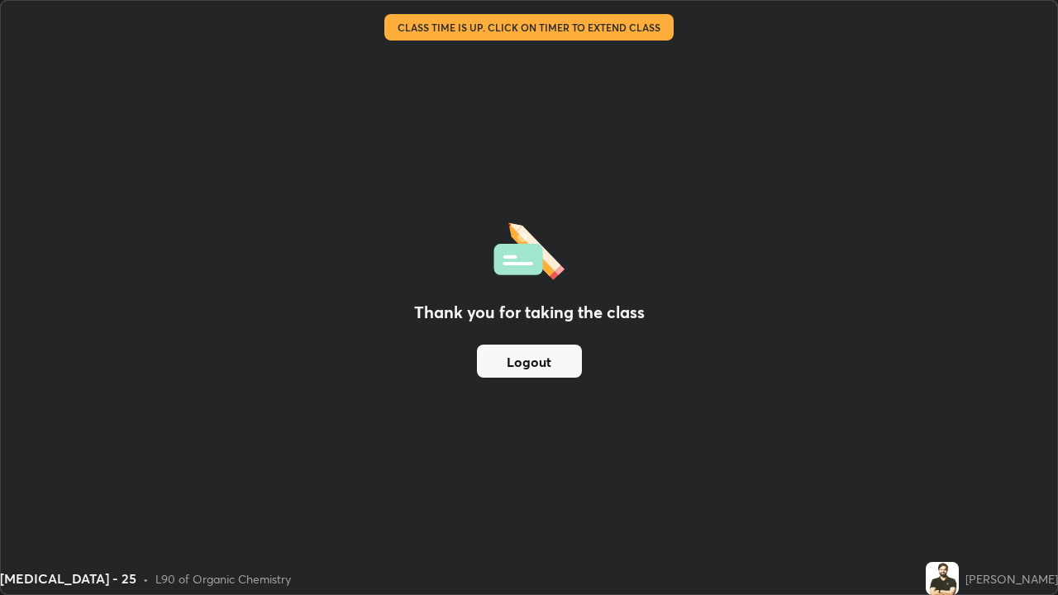
click at [561, 363] on button "Logout" at bounding box center [529, 361] width 105 height 33
click at [557, 370] on button "Logout" at bounding box center [529, 361] width 105 height 33
